Goal: Check status: Check status

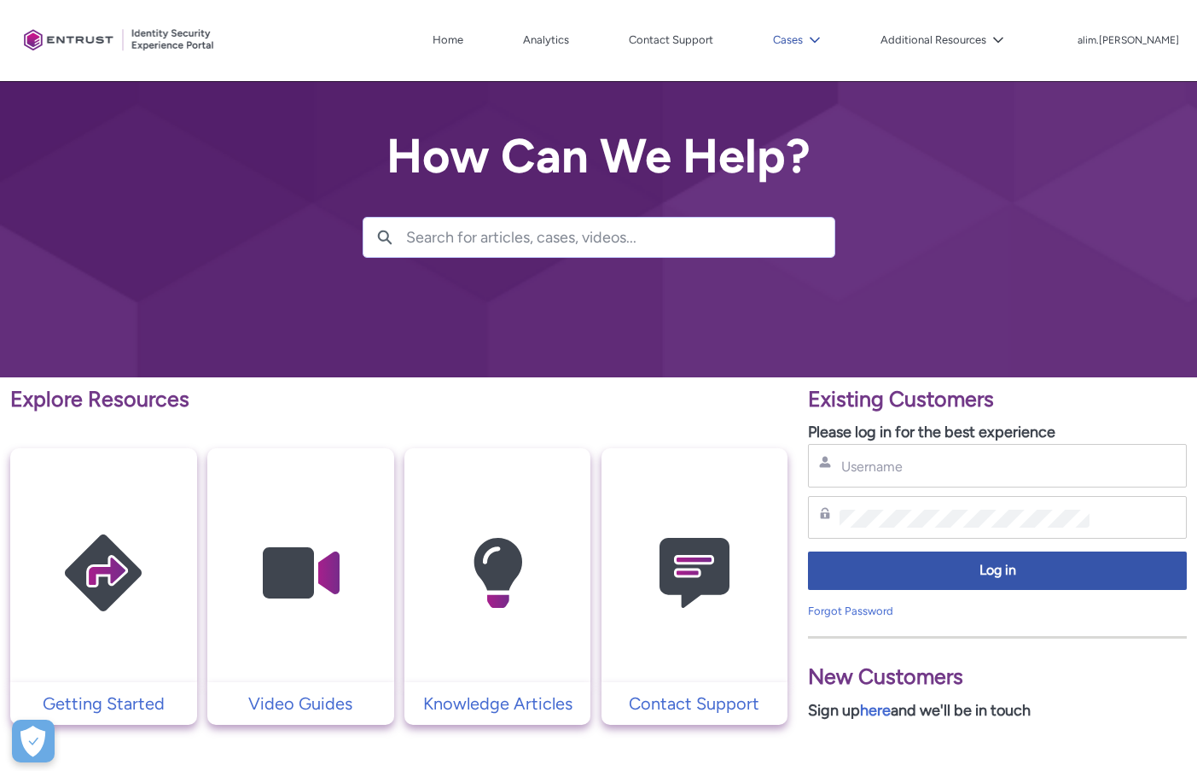
click at [821, 46] on lightning-icon at bounding box center [812, 40] width 18 height 13
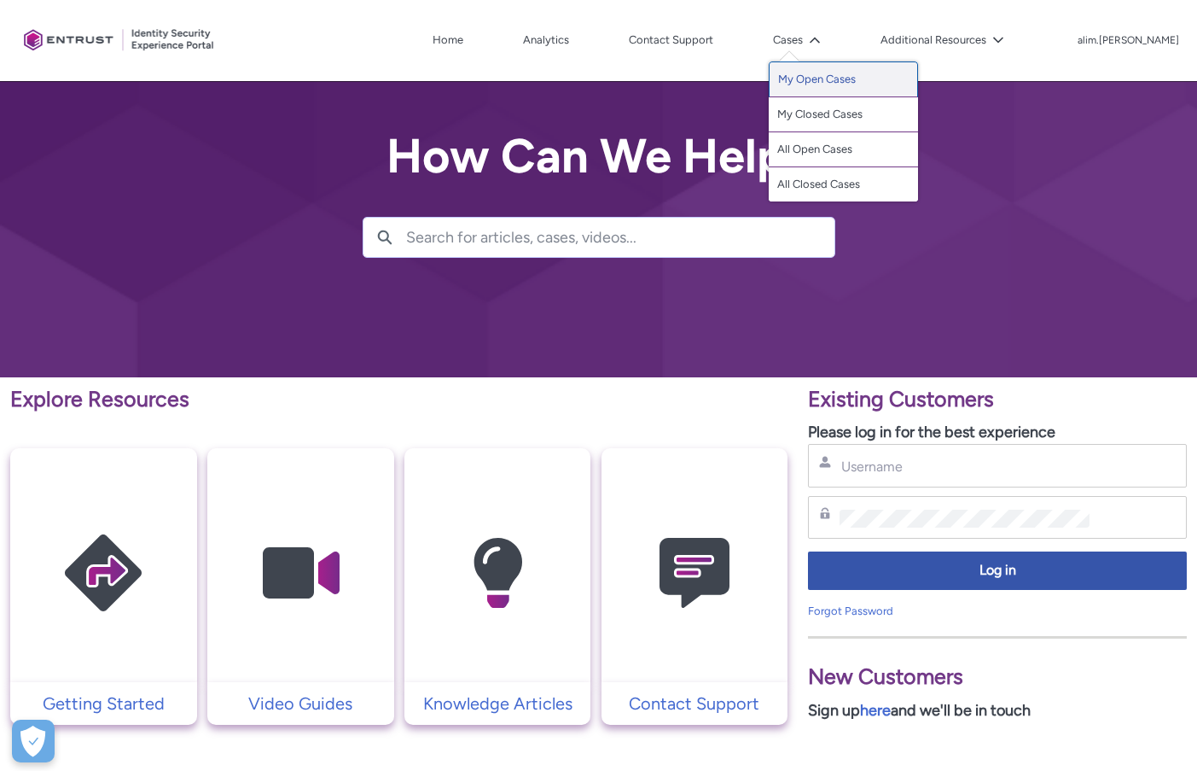
click at [856, 75] on link "My Open Cases" at bounding box center [843, 79] width 149 height 36
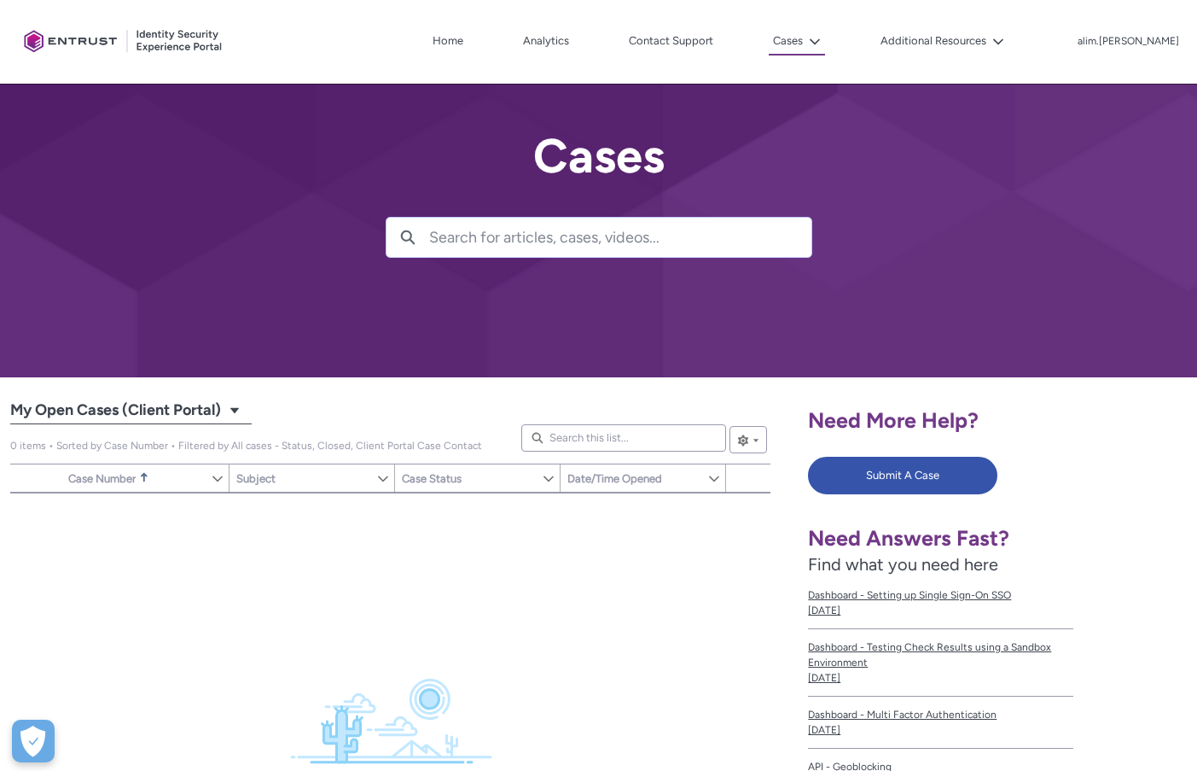
click at [166, 399] on span "My Open Cases (Client Portal)" at bounding box center [115, 410] width 211 height 27
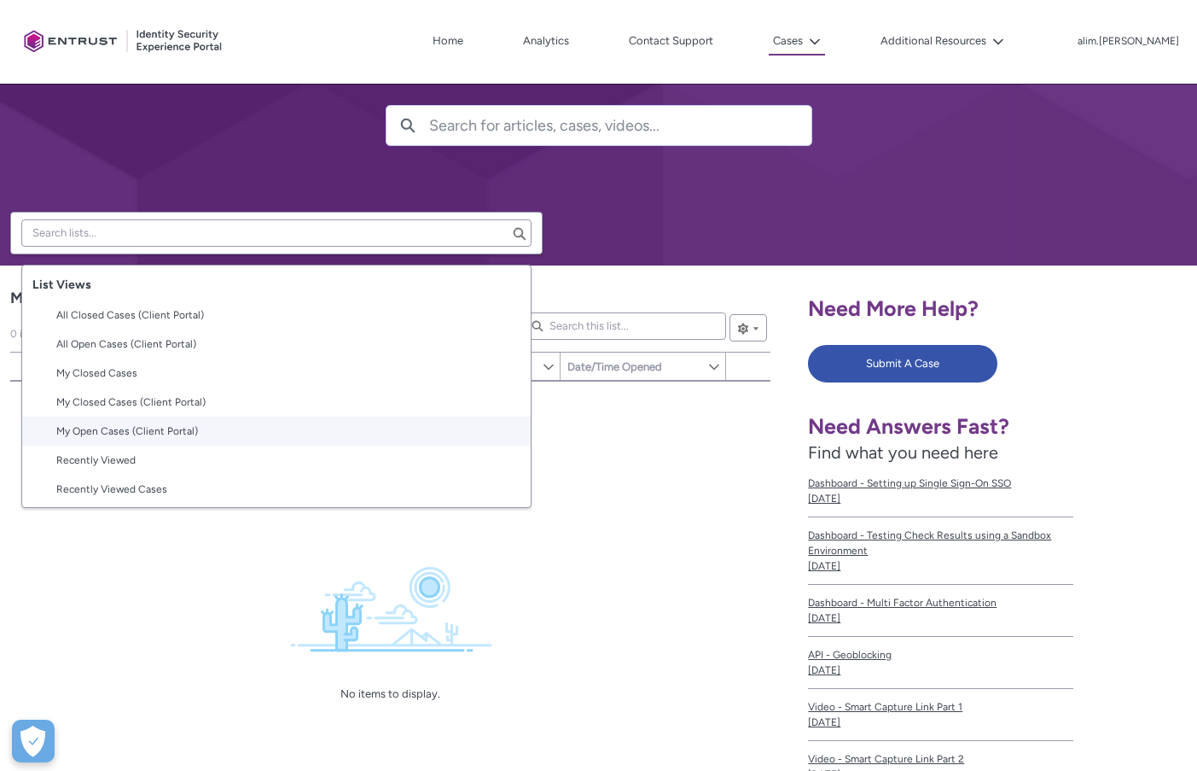
scroll to position [256, 0]
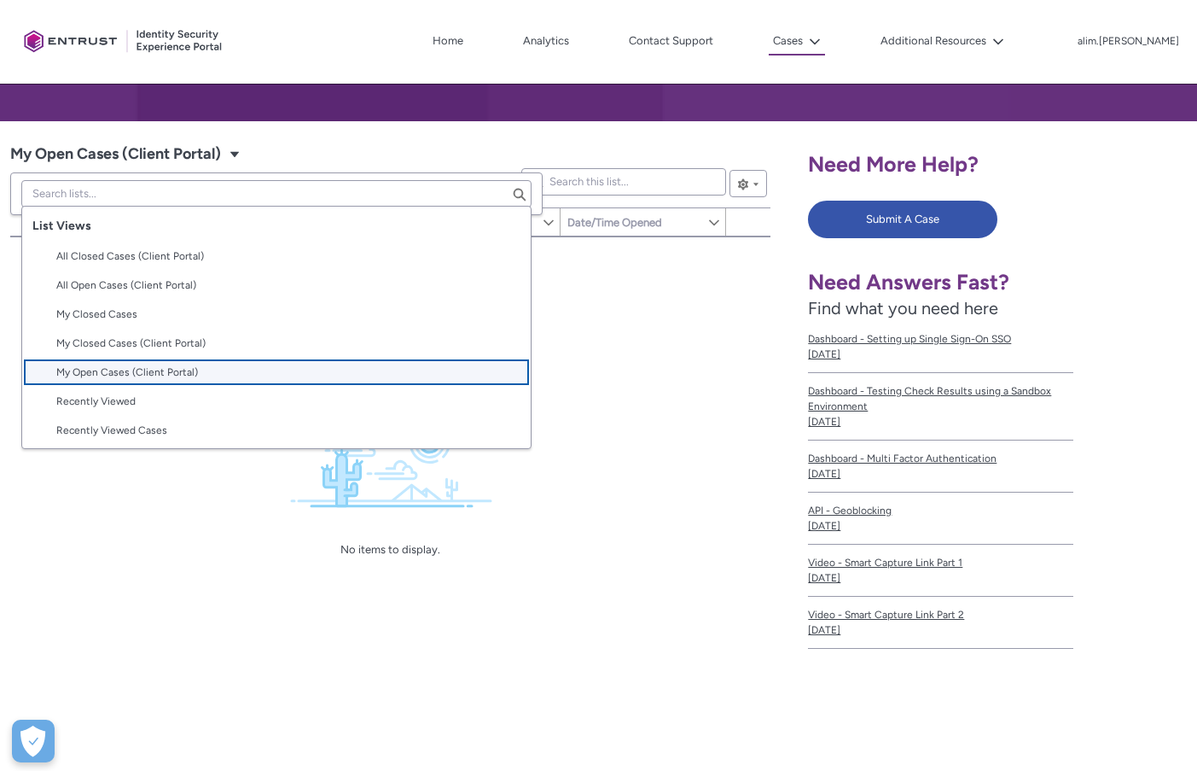
click at [263, 378] on span "My Open Cases (Client Portal)" at bounding box center [288, 371] width 464 height 15
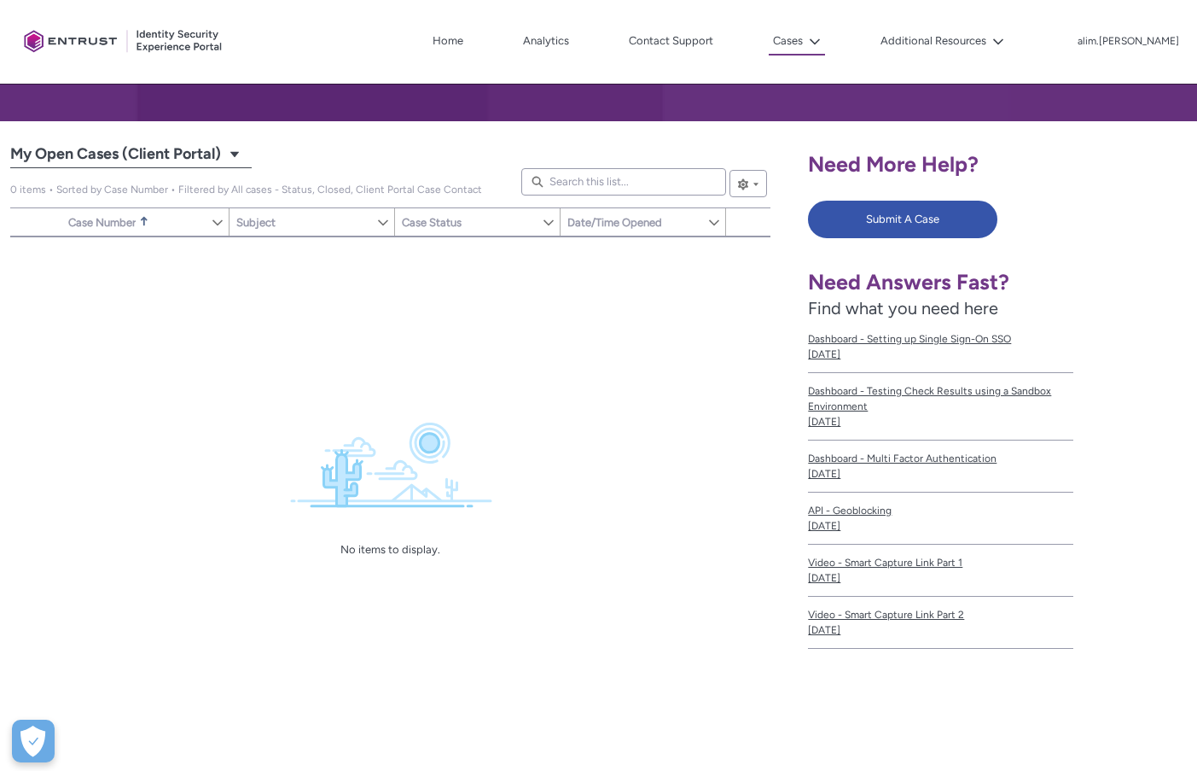
click at [211, 163] on span "My Open Cases (Client Portal)" at bounding box center [115, 154] width 211 height 27
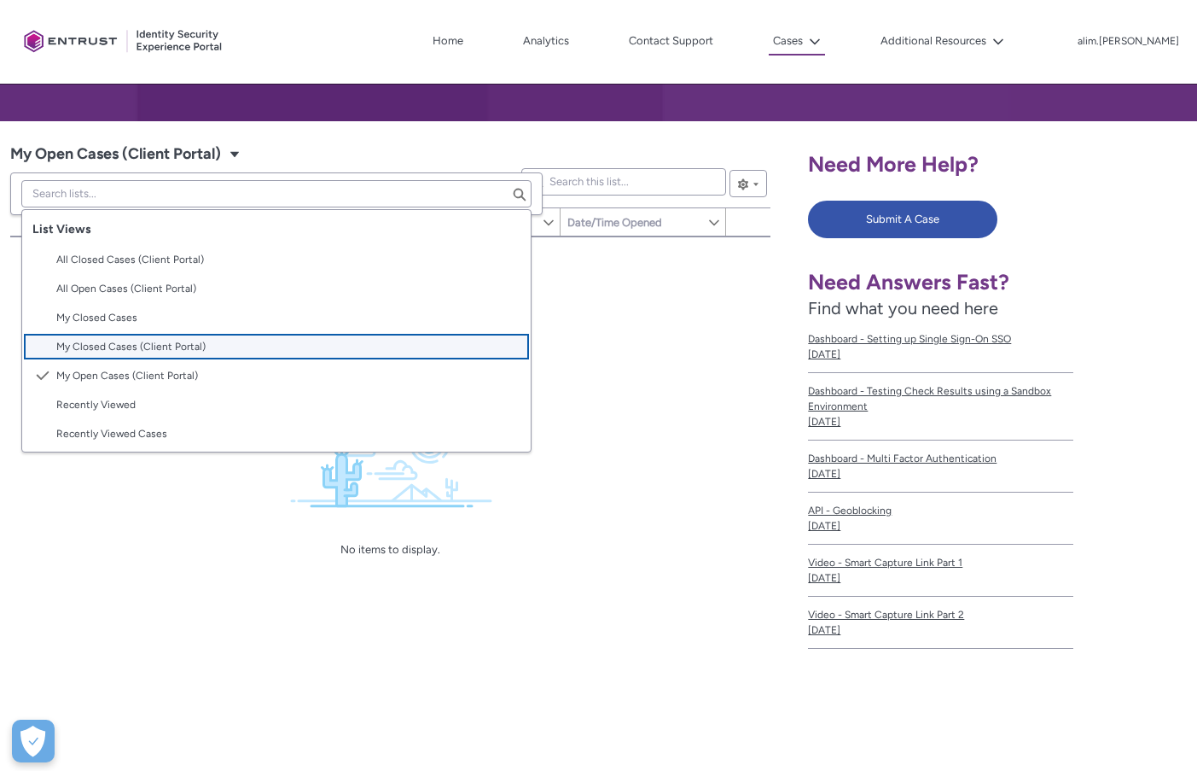
click at [221, 349] on span "My Closed Cases (Client Portal)" at bounding box center [288, 346] width 464 height 15
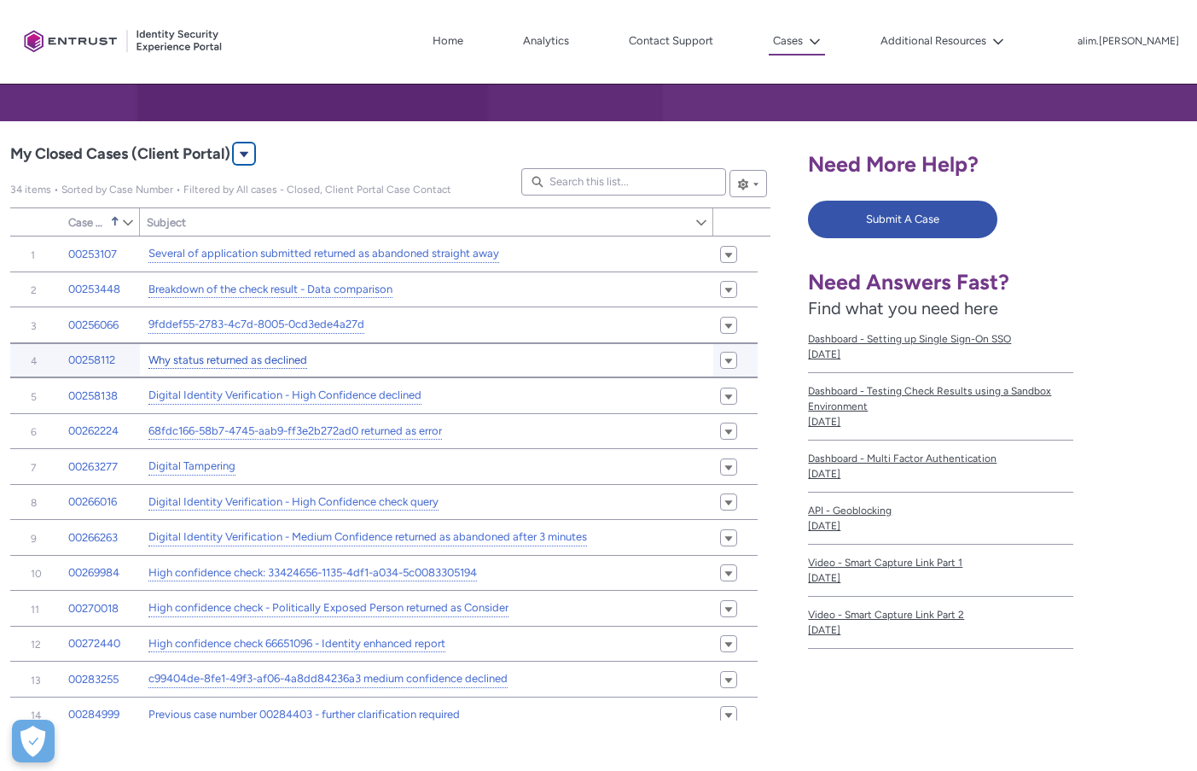
type input "100"
type input "679"
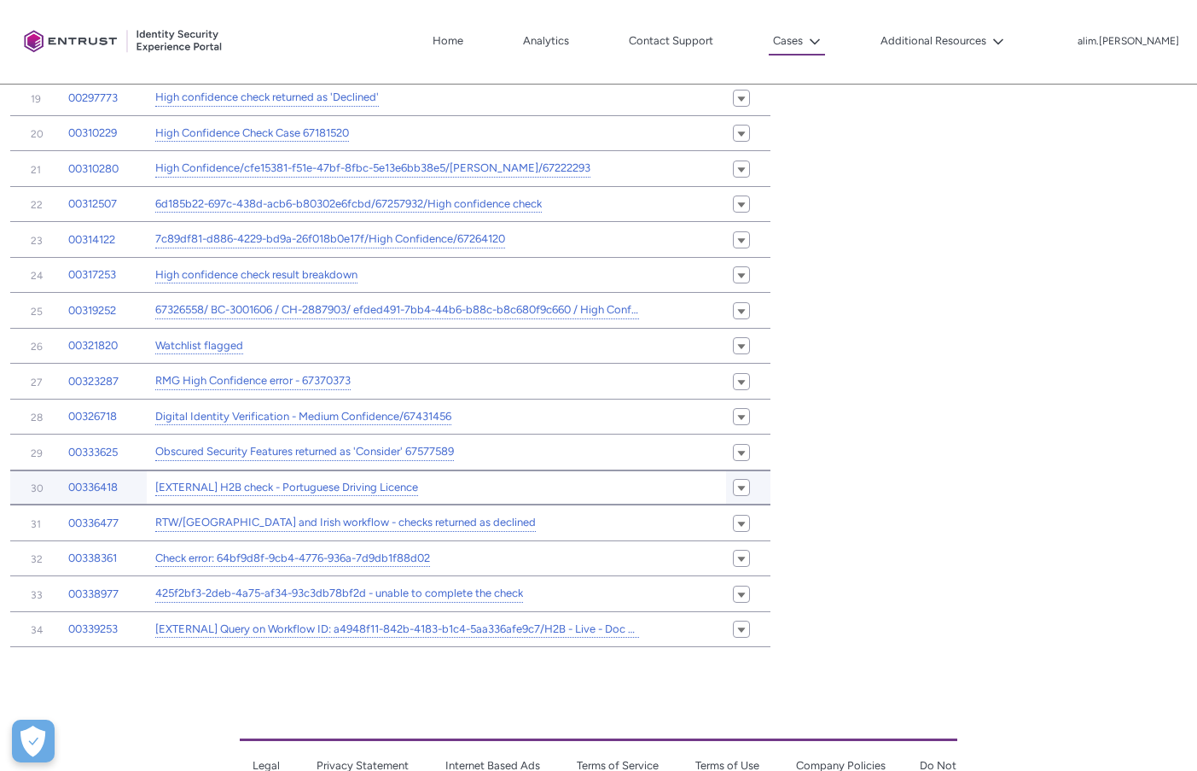
scroll to position [1136, 0]
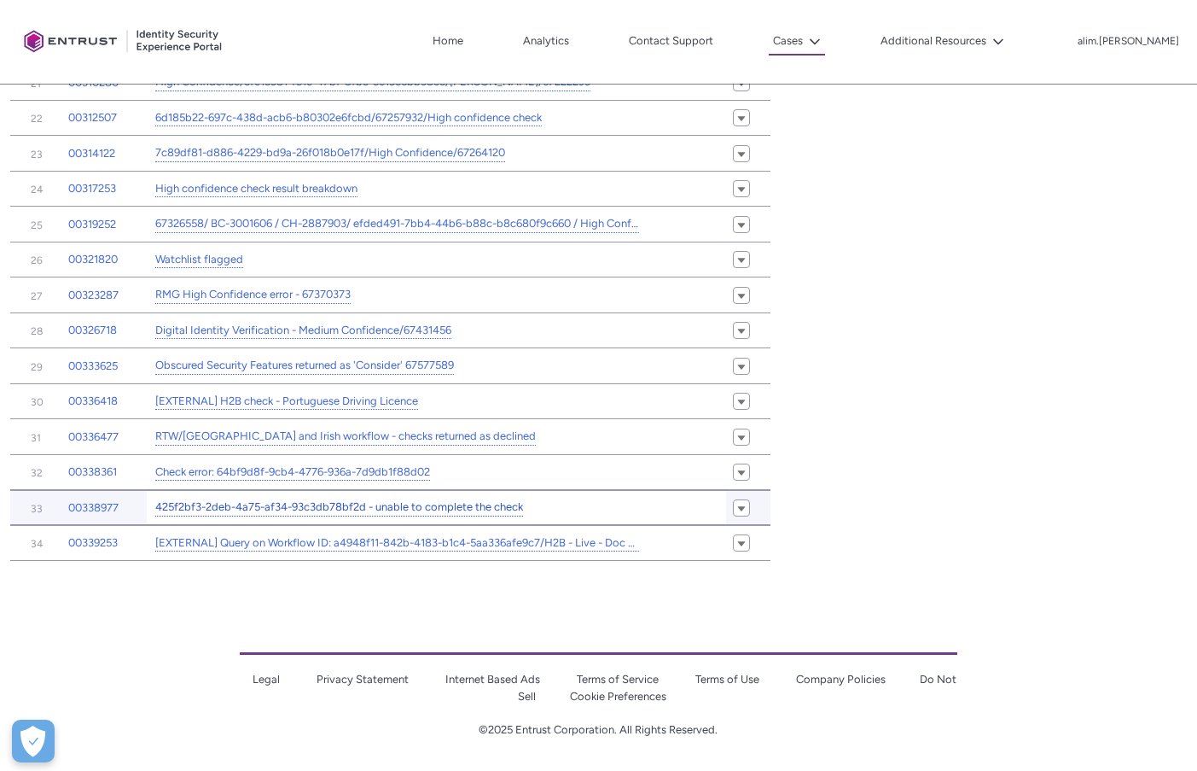
click at [220, 515] on link "425f2bf3-2deb-4a75-af34-93c3db78bf2d - unable to complete the check" at bounding box center [339, 507] width 368 height 18
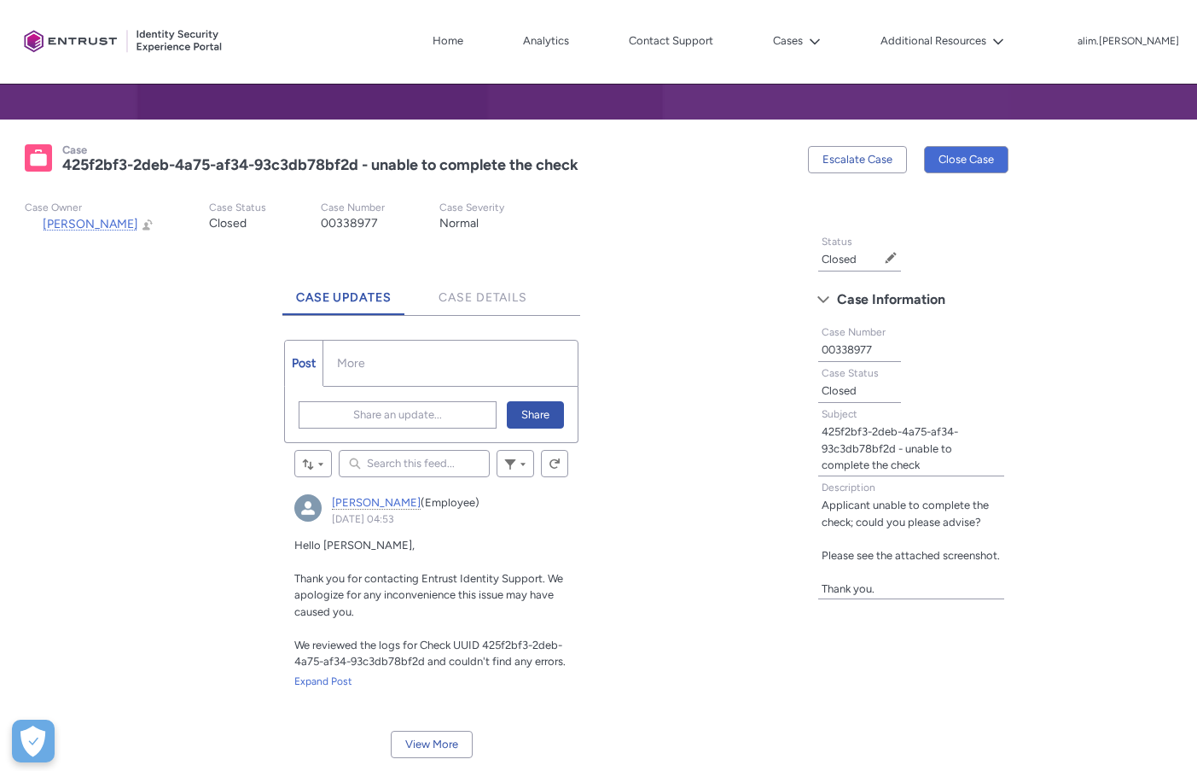
scroll to position [286, 0]
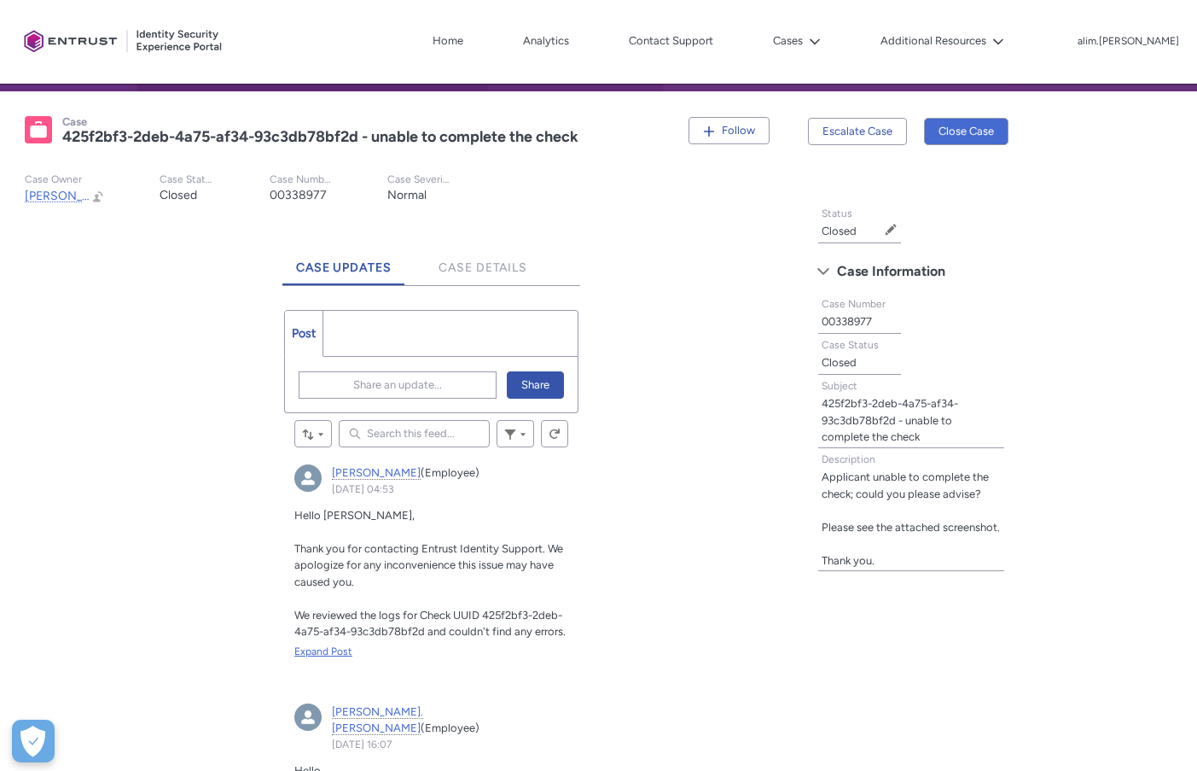
click at [363, 649] on div "Expand Post" at bounding box center [431, 651] width 275 height 15
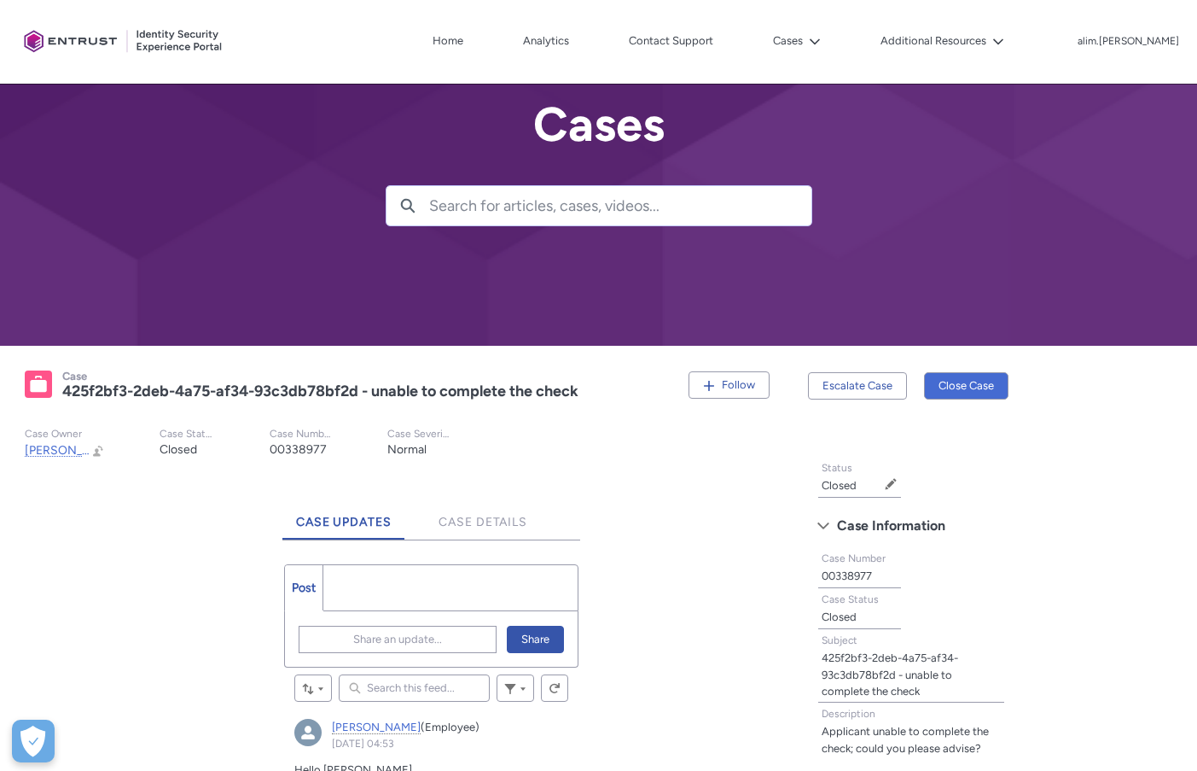
scroll to position [30, 0]
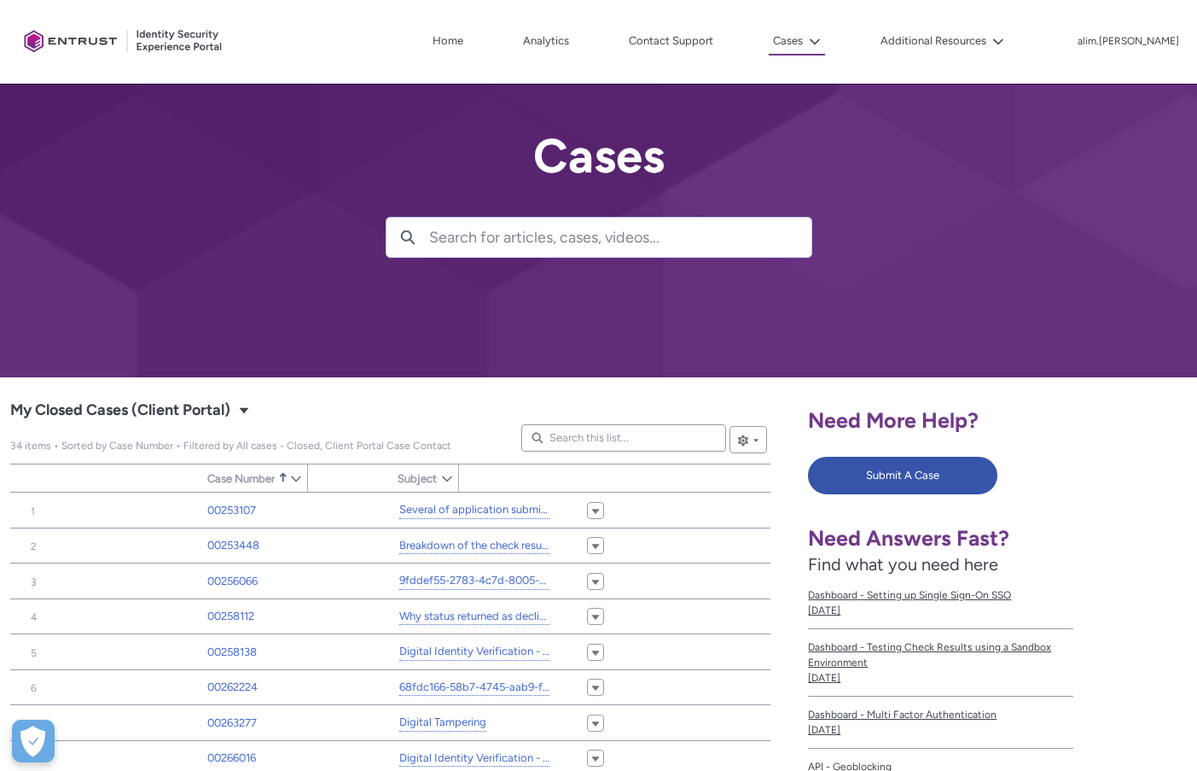
type input "92"
type input "672"
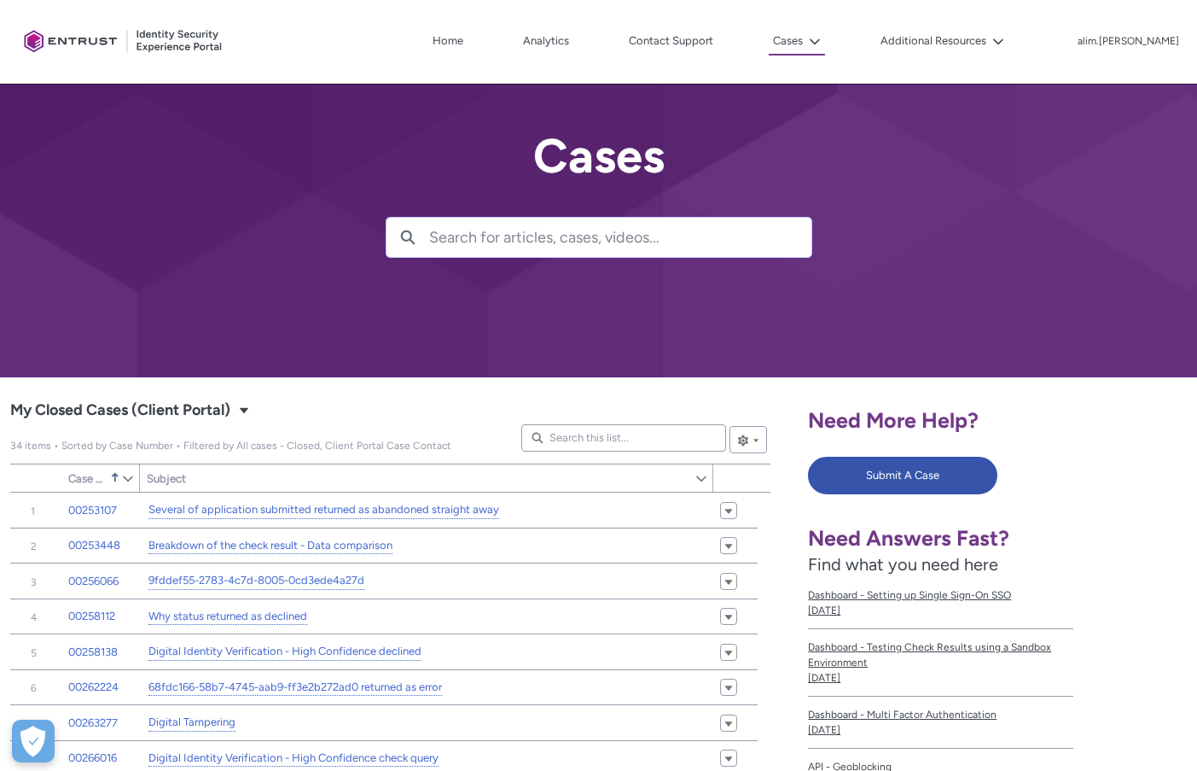
scroll to position [1136, 0]
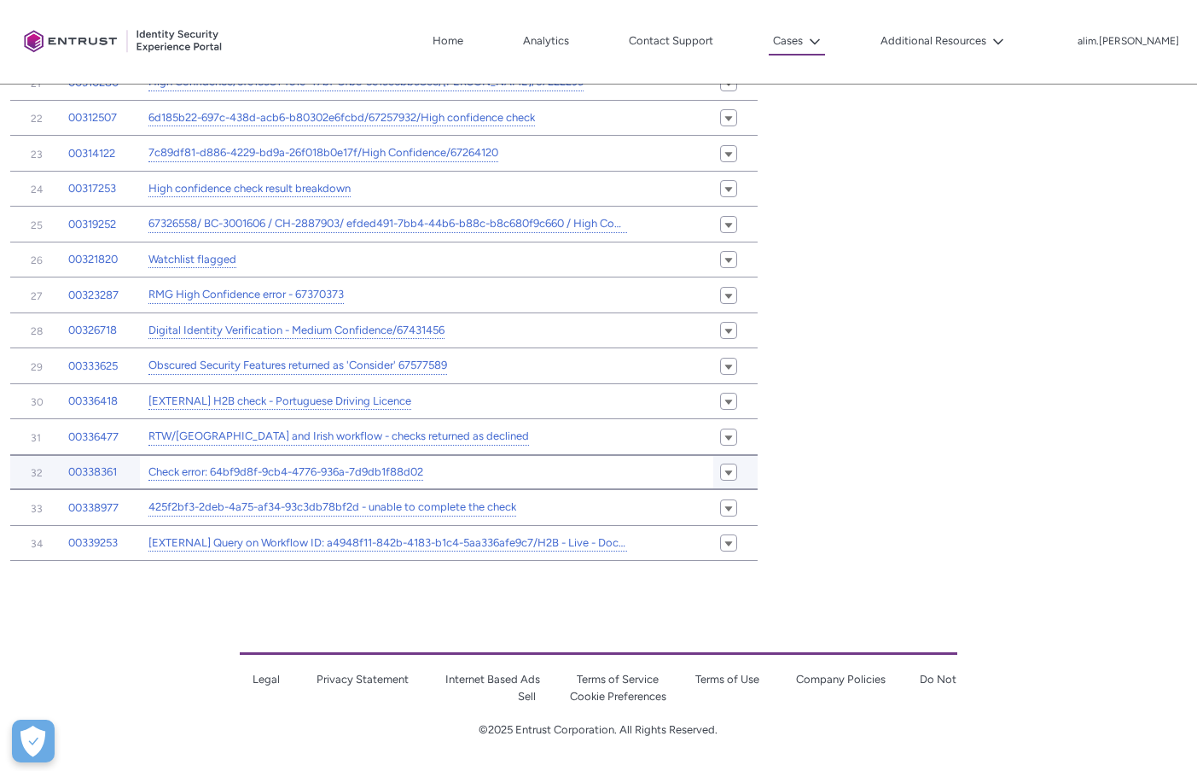
click at [263, 457] on td "Check error: 64bf9d8f-9cb4-4776-936a-7d9db1f88d02" at bounding box center [427, 472] width 574 height 36
click at [254, 468] on link "Check error: 64bf9d8f-9cb4-4776-936a-7d9db1f88d02" at bounding box center [286, 472] width 275 height 18
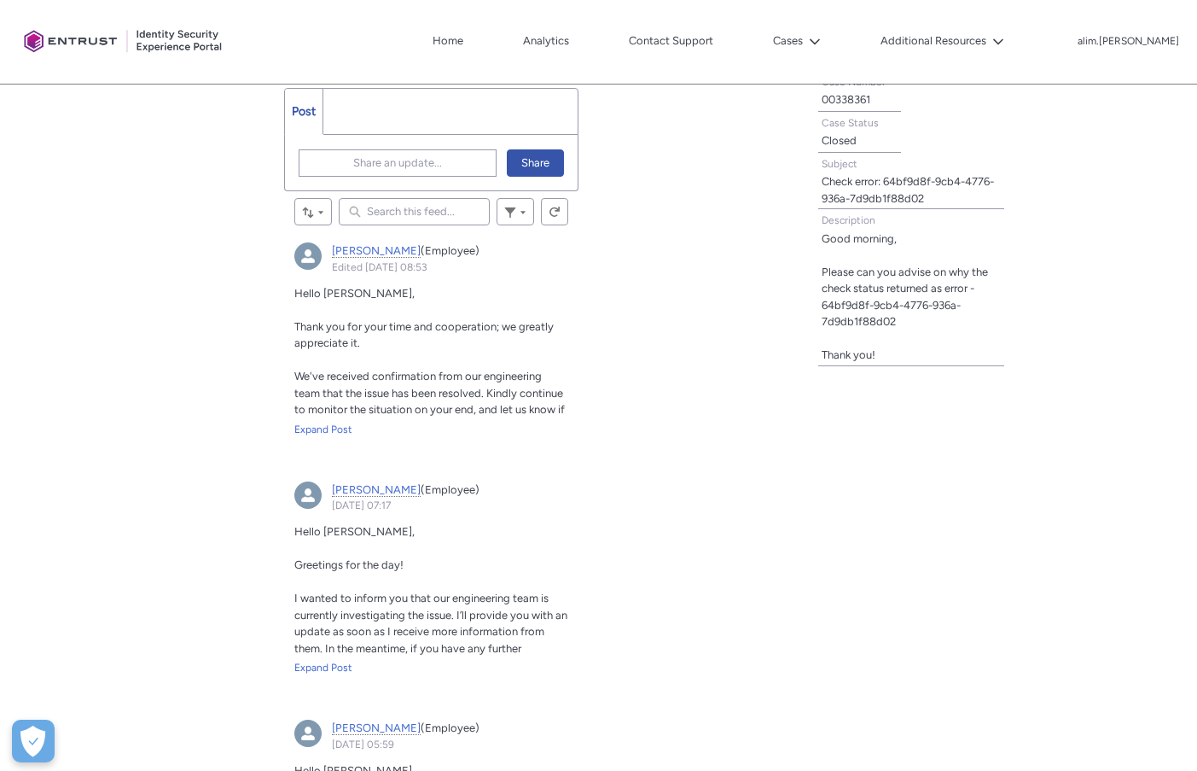
scroll to position [539, 0]
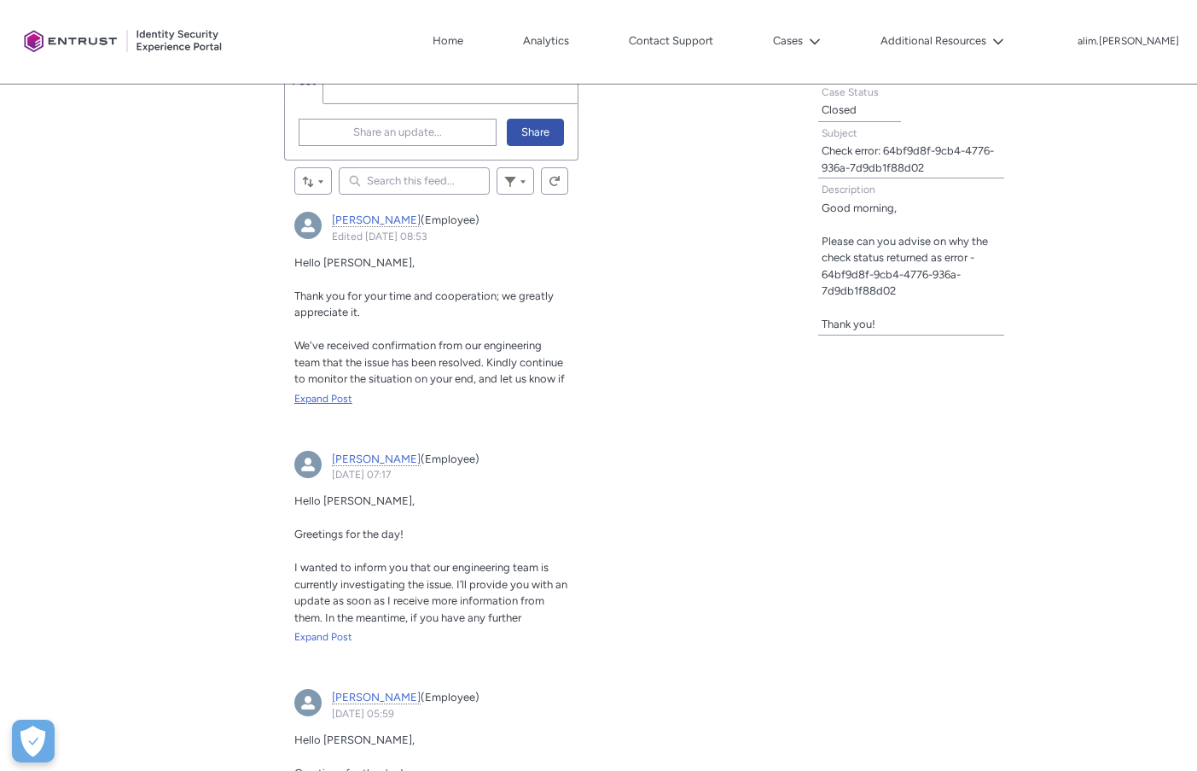
click at [352, 394] on div "Expand Post" at bounding box center [431, 398] width 275 height 15
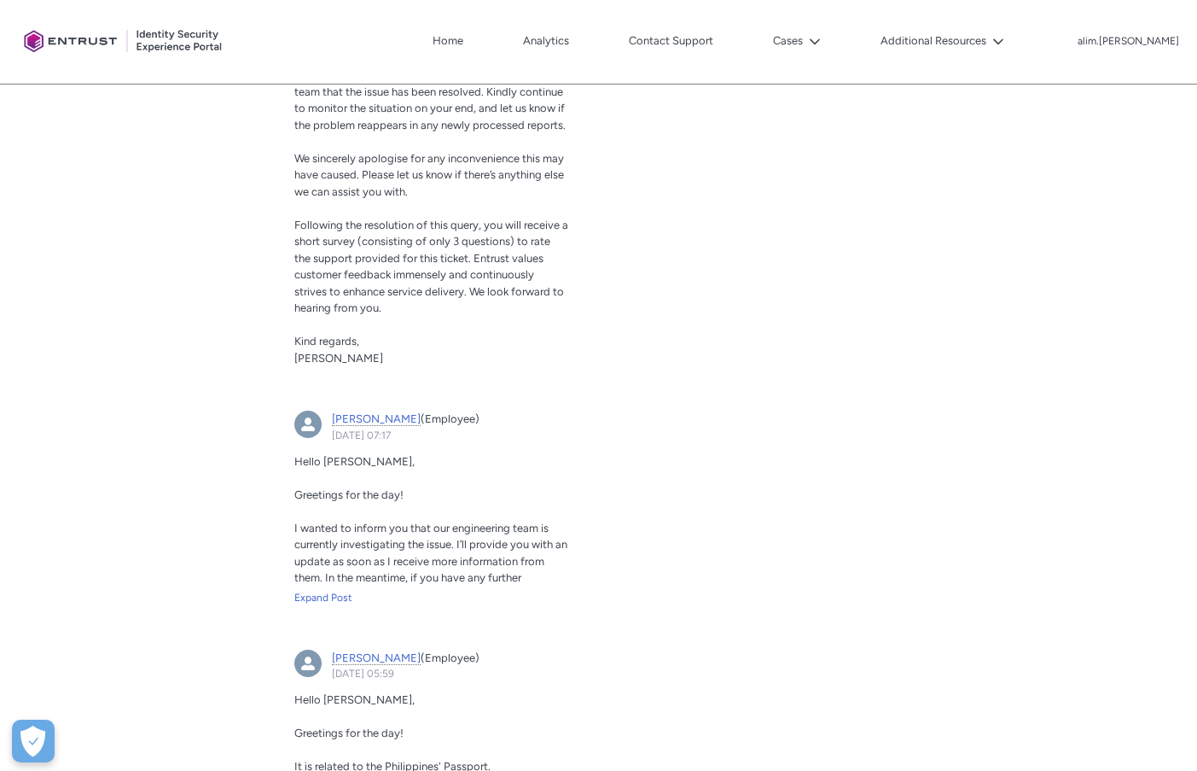
scroll to position [880, 0]
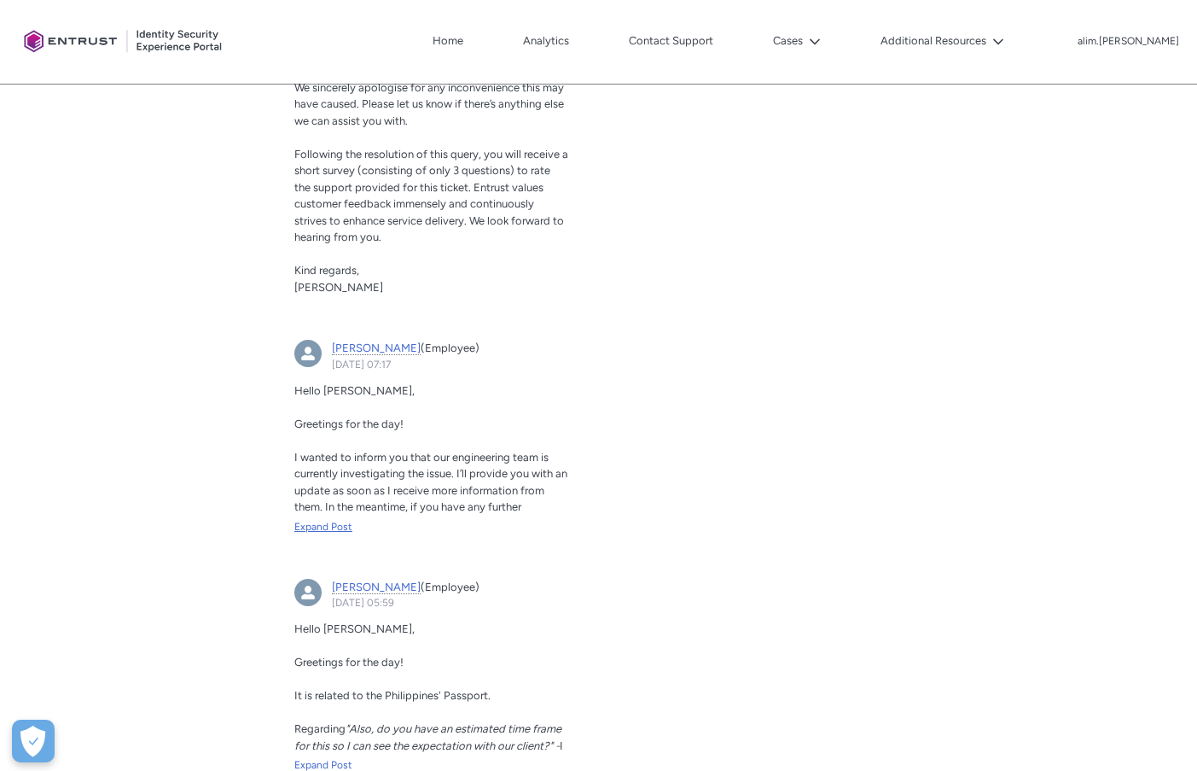
click at [355, 531] on div "Expand Post" at bounding box center [431, 526] width 275 height 15
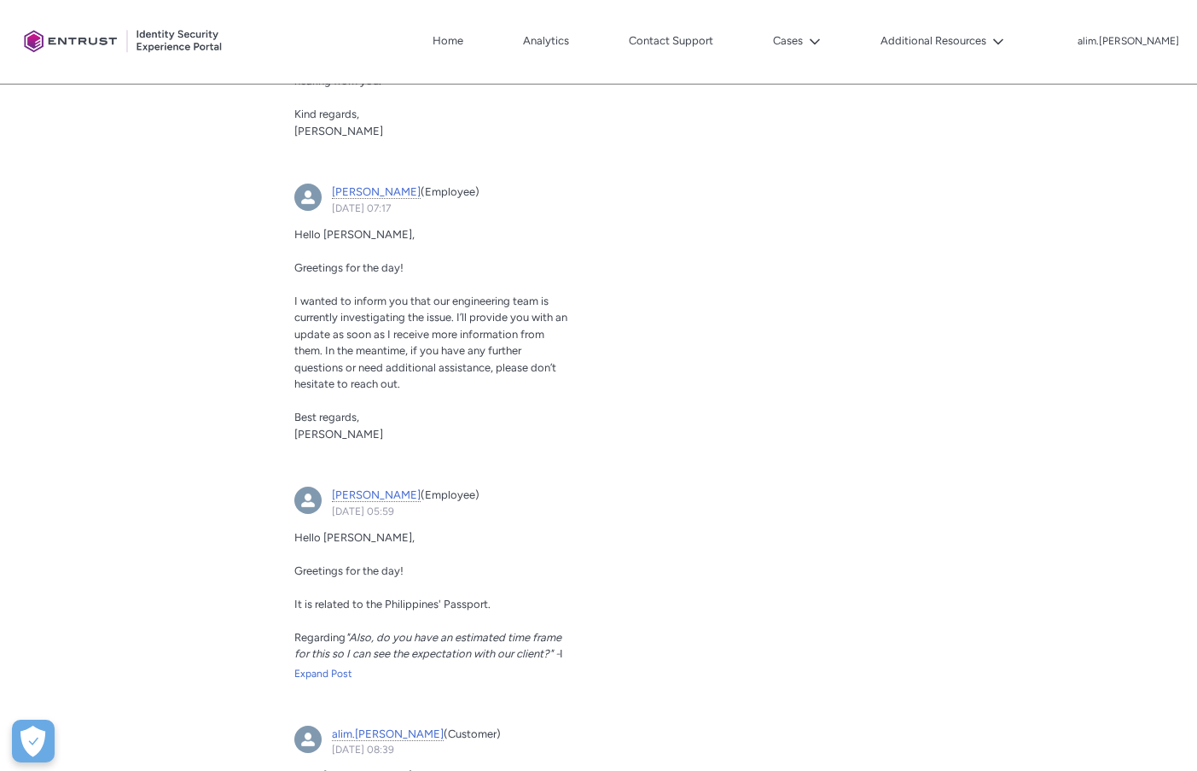
scroll to position [1051, 0]
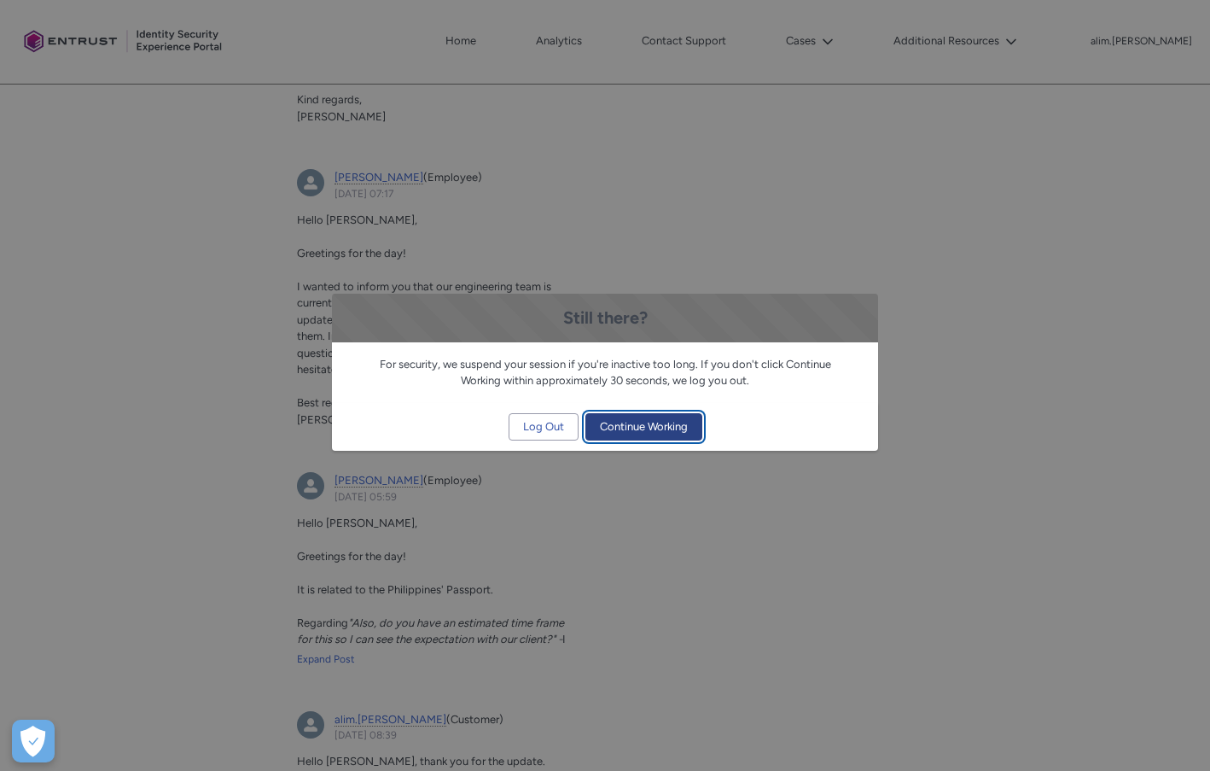
click at [625, 421] on span "Continue Working" at bounding box center [644, 427] width 88 height 26
